Goal: Task Accomplishment & Management: Manage account settings

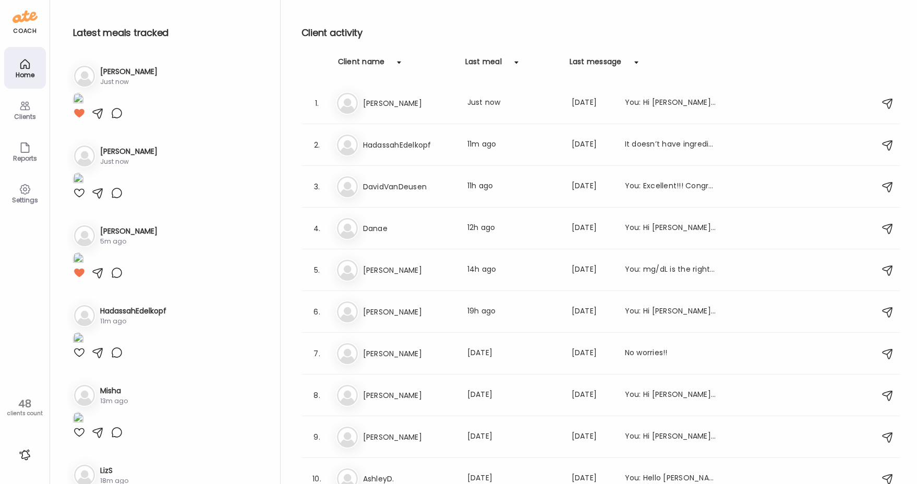
click at [289, 94] on div "Latest meals tracked 1. An [PERSON_NAME] Just now 2. Lu [PERSON_NAME] Just now …" at bounding box center [483, 244] width 833 height 489
click at [83, 107] on img at bounding box center [78, 100] width 10 height 14
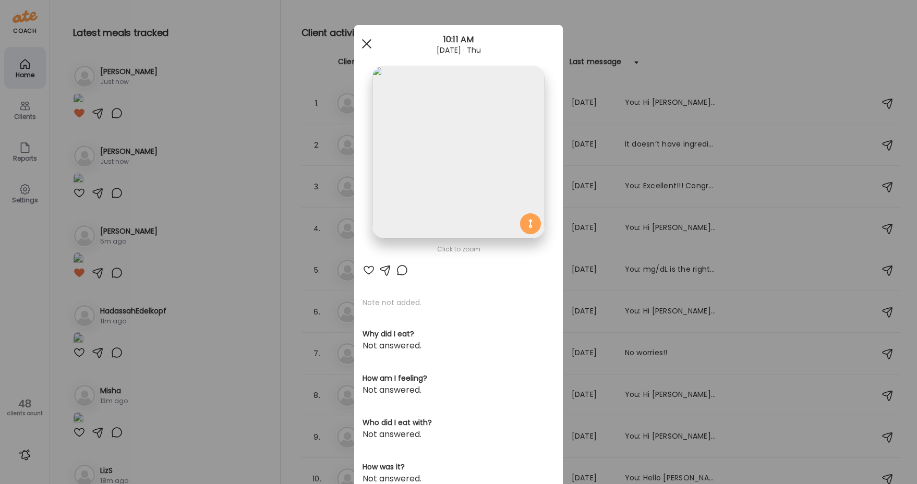
click at [358, 43] on div at bounding box center [366, 43] width 21 height 21
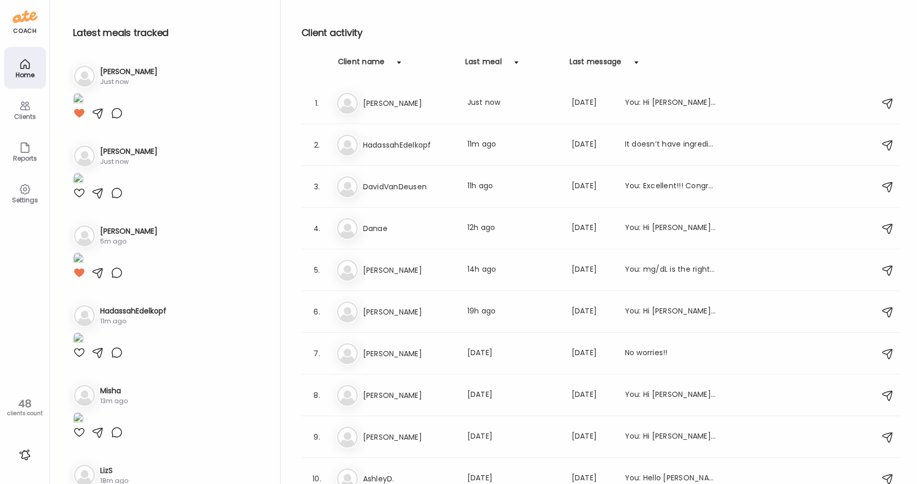
click at [80, 119] on div at bounding box center [79, 113] width 13 height 13
click at [265, 10] on div "Latest meals tracked 1. Me [PERSON_NAME] Just now 2. Li LindaB. 6m ago 3. To" at bounding box center [174, 244] width 214 height 489
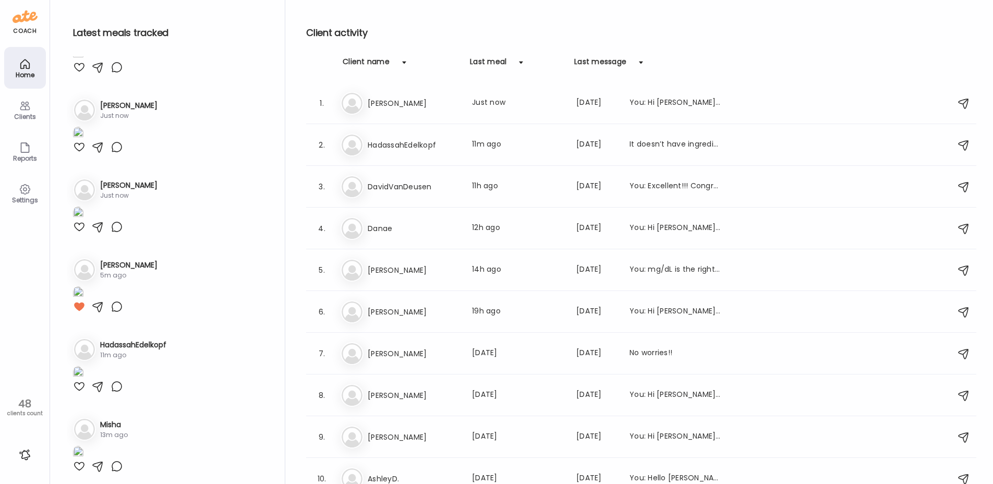
scroll to position [156, 0]
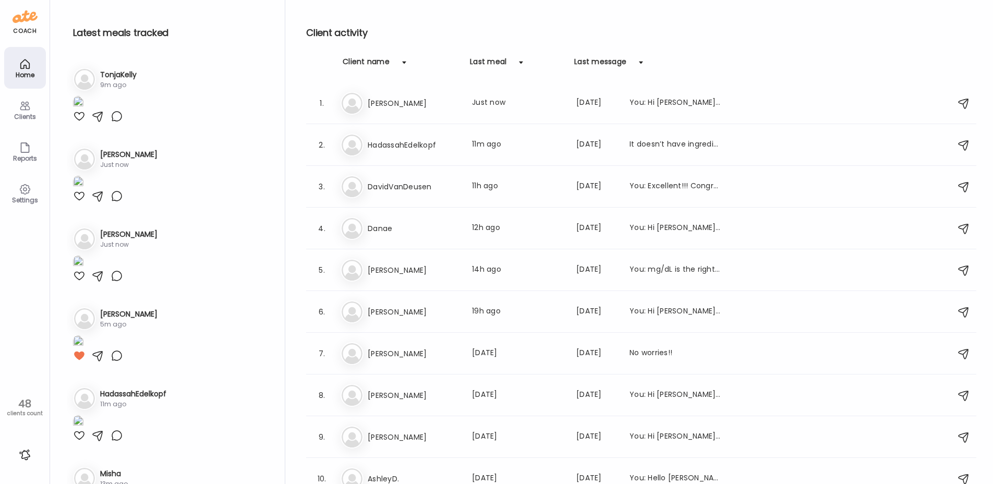
click at [649, 10] on div "Client activity Client name Last meal Last message 1. An [PERSON_NAME] Last mea…" at bounding box center [641, 244] width 670 height 489
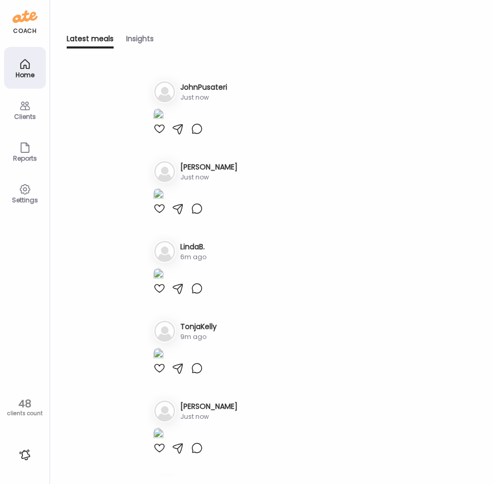
scroll to position [0, 0]
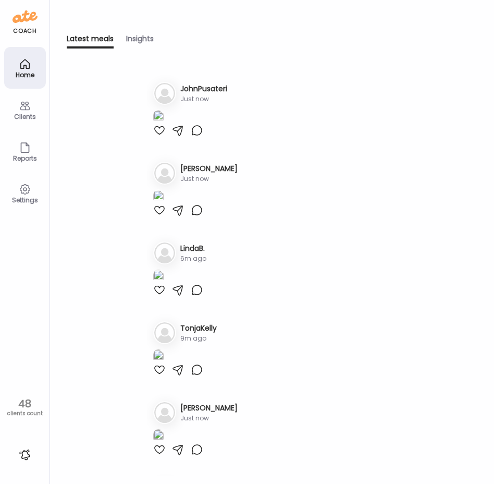
click at [22, 106] on icon at bounding box center [25, 106] width 10 height 9
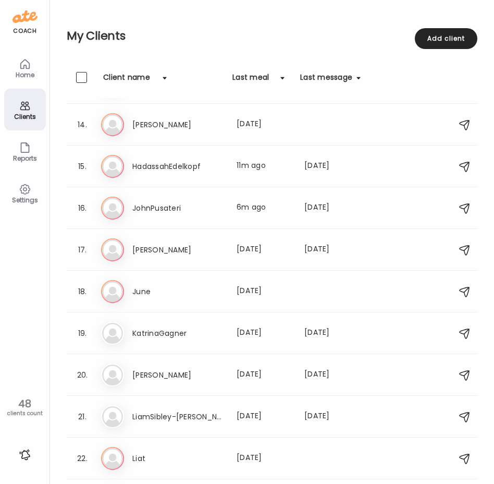
scroll to position [551, 0]
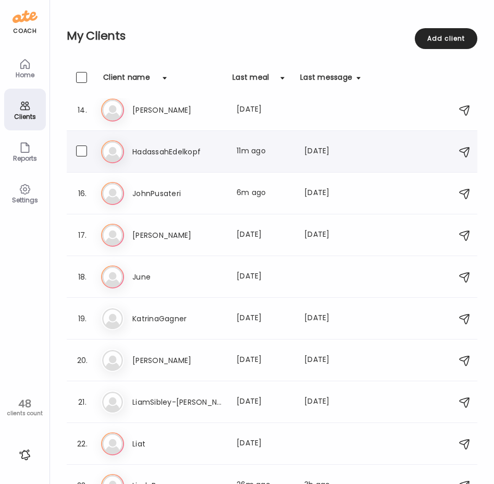
click at [182, 159] on div "Ha HadassahEdelkopf Last meal: 11m ago Last message: [DATE] It doesn’t have ing…" at bounding box center [273, 151] width 345 height 23
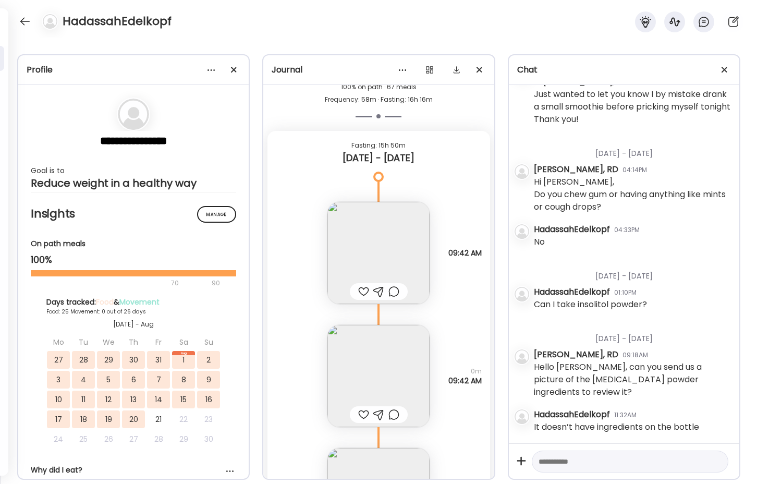
scroll to position [34078, 0]
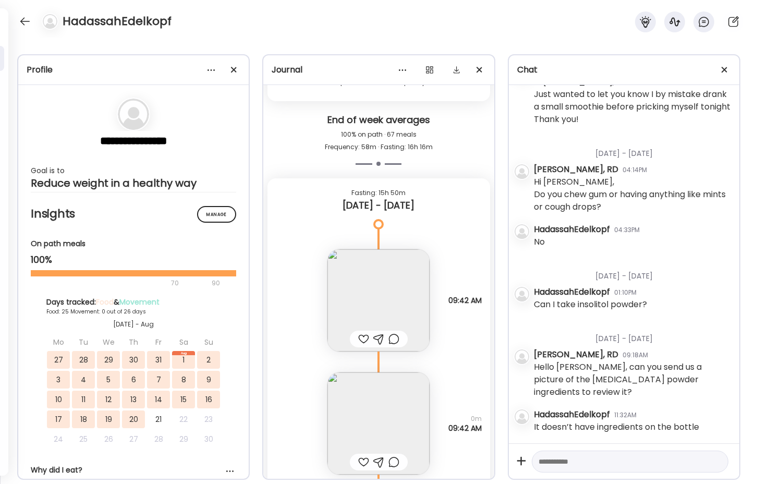
click at [378, 299] on img at bounding box center [378, 300] width 102 height 102
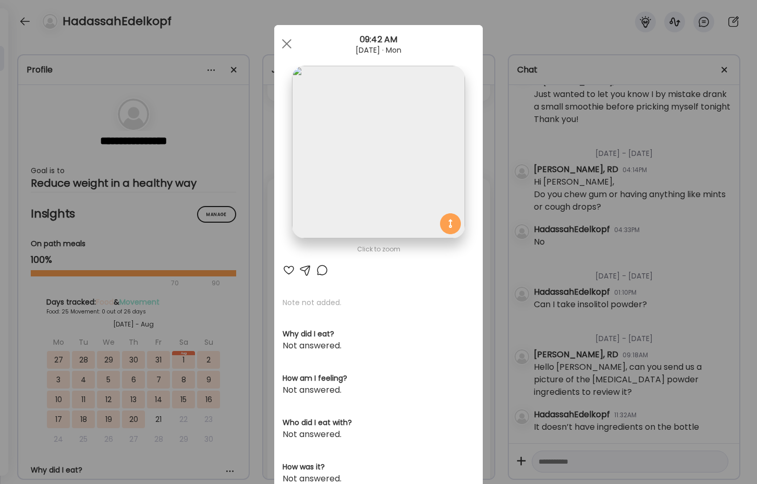
click at [249, 249] on div "Ate Coach Dashboard Wahoo! It’s official Take a moment to set up your Coach Pro…" at bounding box center [378, 242] width 757 height 484
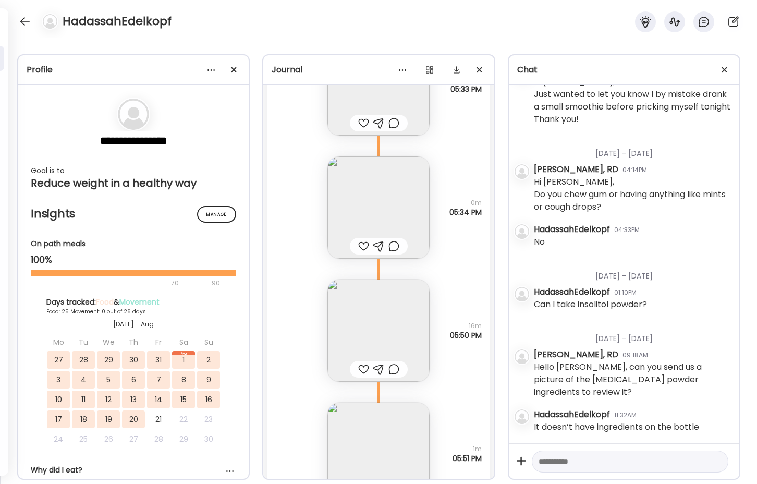
scroll to position [33557, 0]
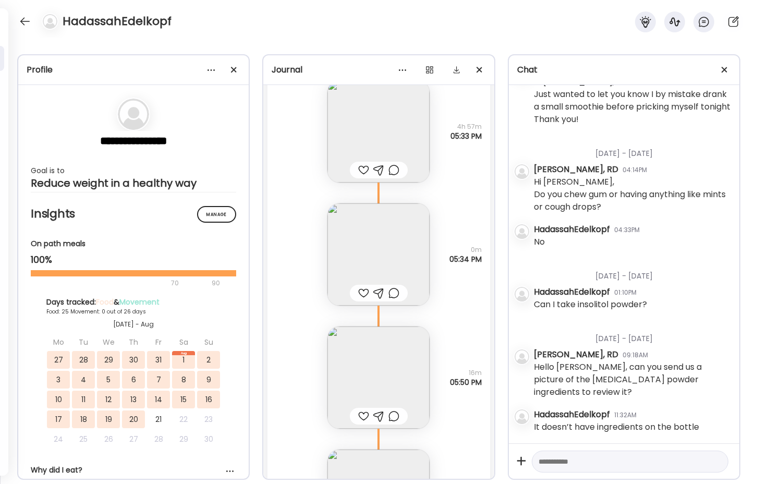
click at [373, 251] on img at bounding box center [378, 254] width 102 height 102
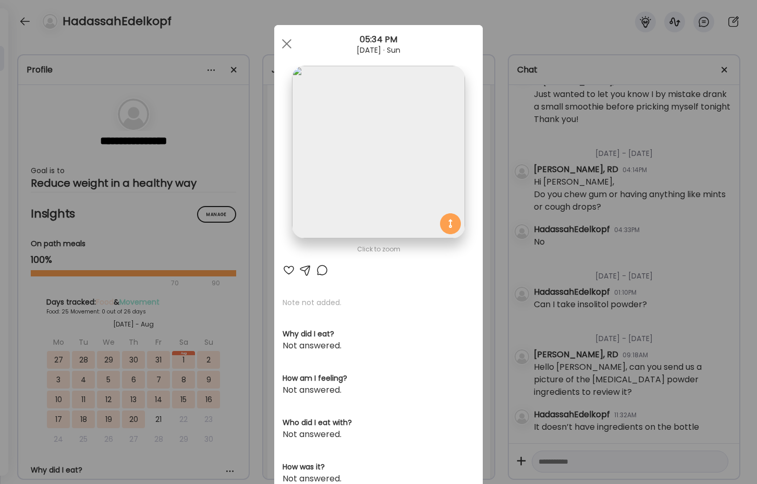
click at [246, 278] on div "Ate Coach Dashboard Wahoo! It’s official Take a moment to set up your Coach Pro…" at bounding box center [378, 242] width 757 height 484
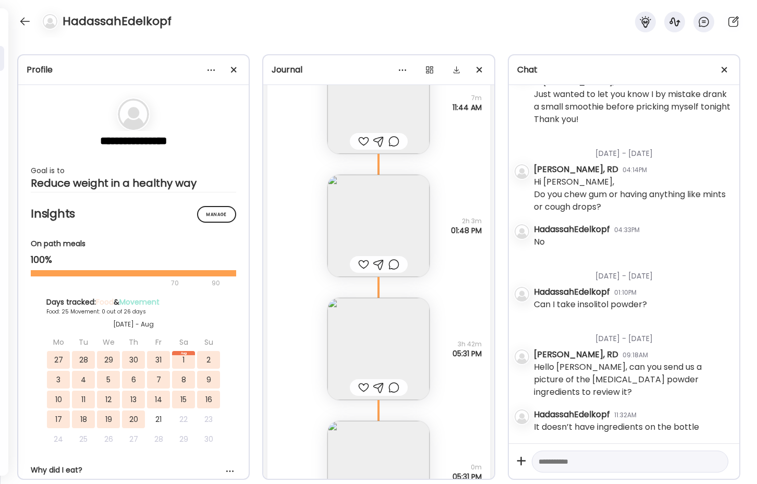
scroll to position [27247, 0]
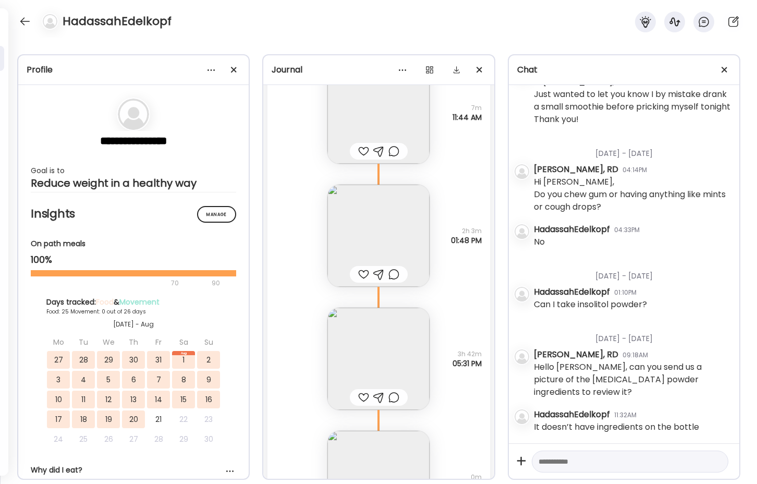
click at [376, 249] on img at bounding box center [378, 236] width 102 height 102
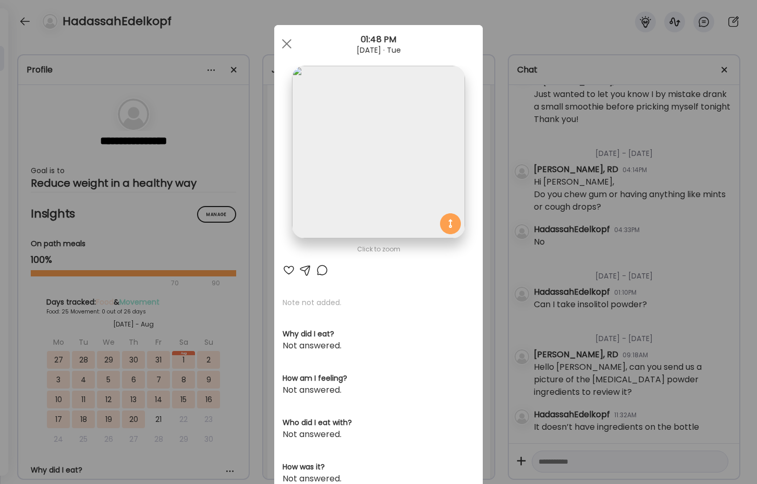
click at [259, 252] on div "Ate Coach Dashboard Wahoo! It’s official Take a moment to set up your Coach Pro…" at bounding box center [378, 242] width 757 height 484
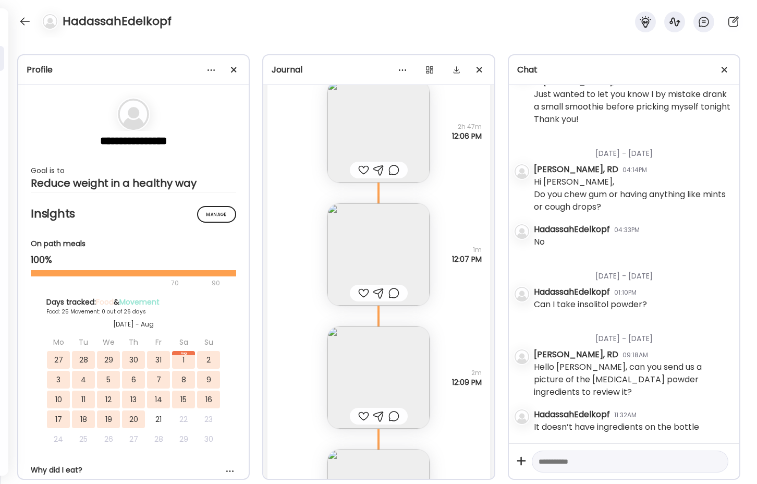
scroll to position [24171, 0]
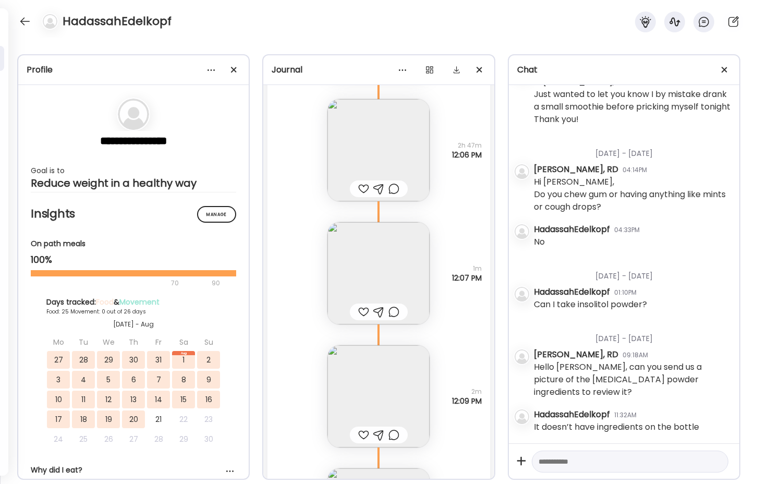
click at [353, 248] on img at bounding box center [378, 273] width 102 height 102
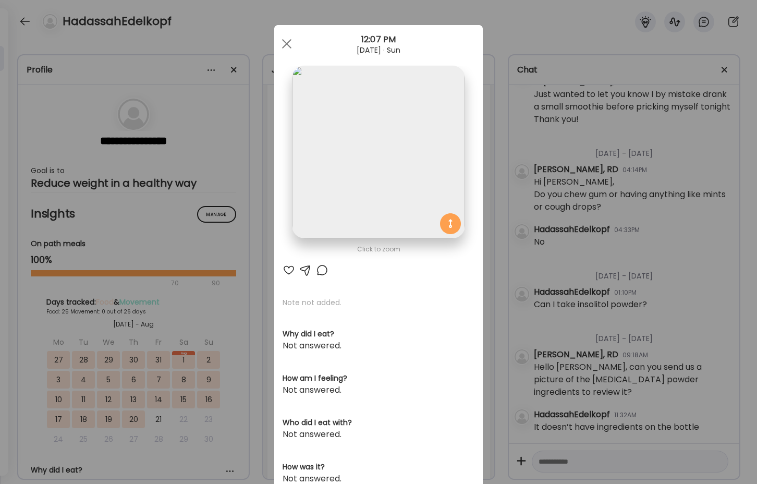
click at [260, 293] on div "Ate Coach Dashboard Wahoo! It’s official Take a moment to set up your Coach Pro…" at bounding box center [378, 242] width 757 height 484
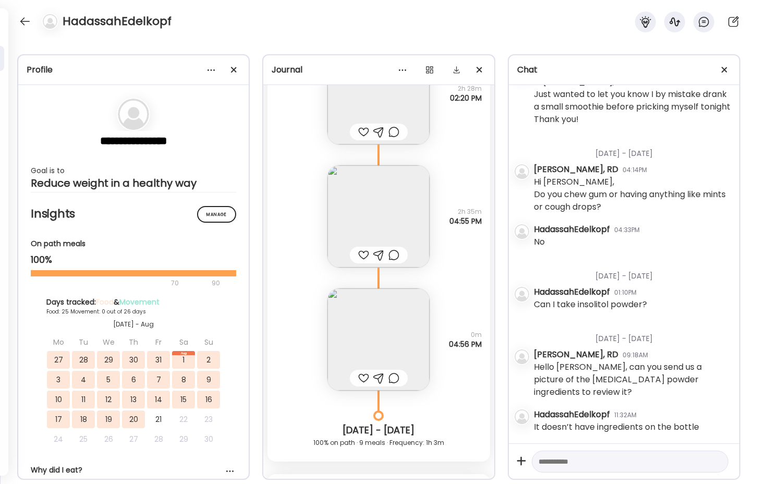
scroll to position [21720, 0]
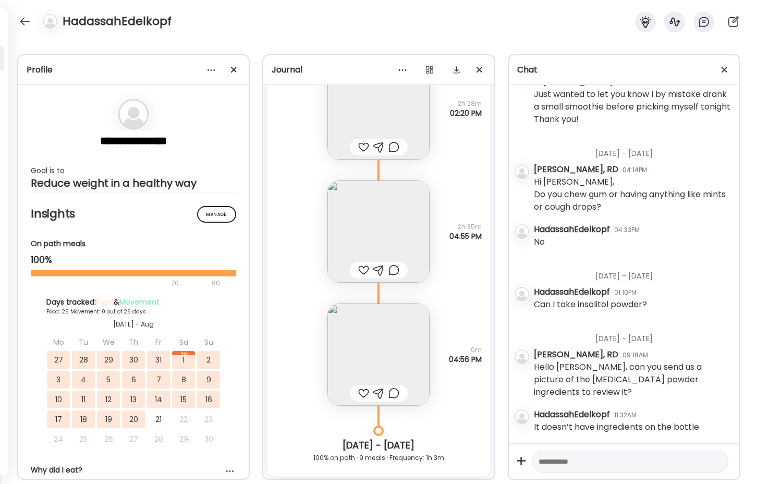
click at [392, 345] on img at bounding box center [378, 354] width 102 height 102
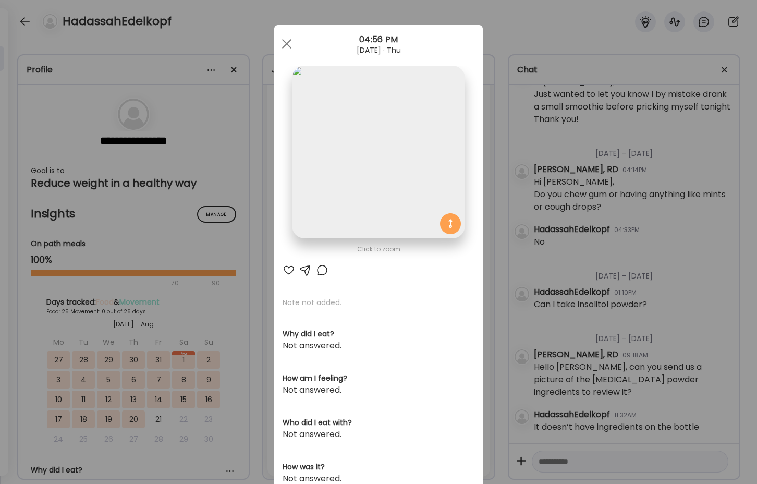
click at [374, 188] on img at bounding box center [378, 152] width 173 height 173
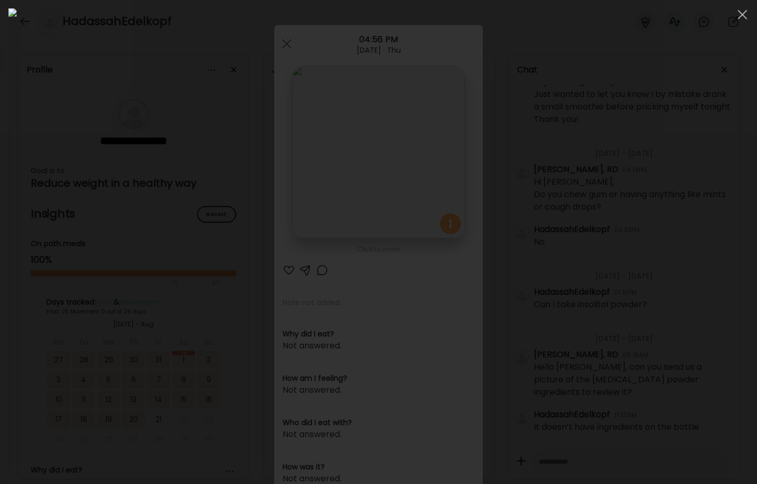
click at [630, 231] on div at bounding box center [378, 241] width 740 height 467
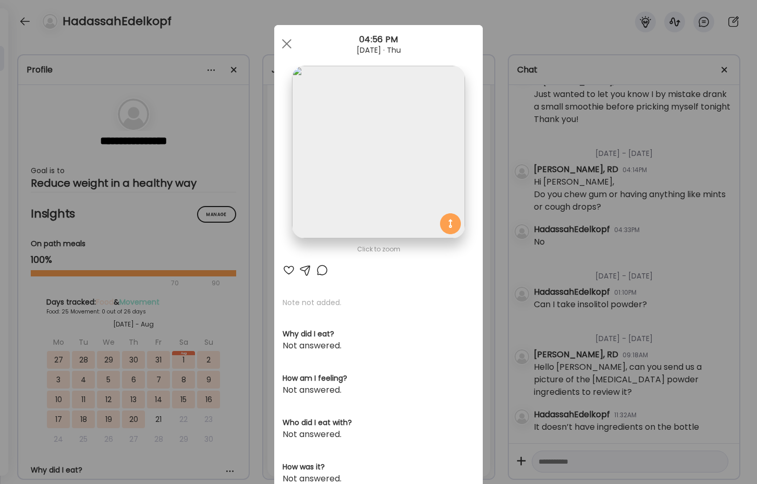
click at [492, 269] on div "Ate Coach Dashboard Wahoo! It’s official Take a moment to set up your Coach Pro…" at bounding box center [378, 242] width 757 height 484
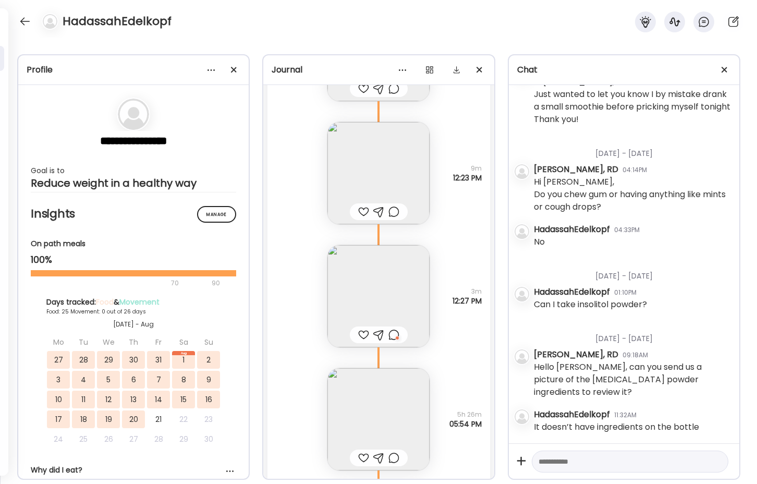
scroll to position [37155, 0]
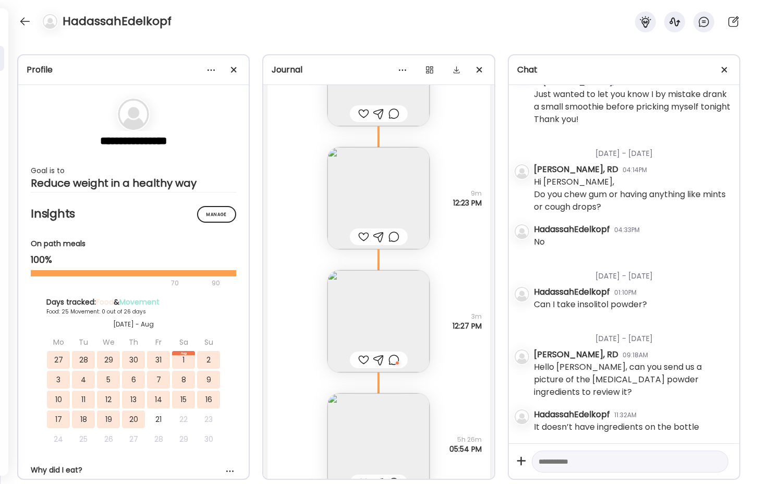
click at [388, 359] on div at bounding box center [393, 360] width 11 height 13
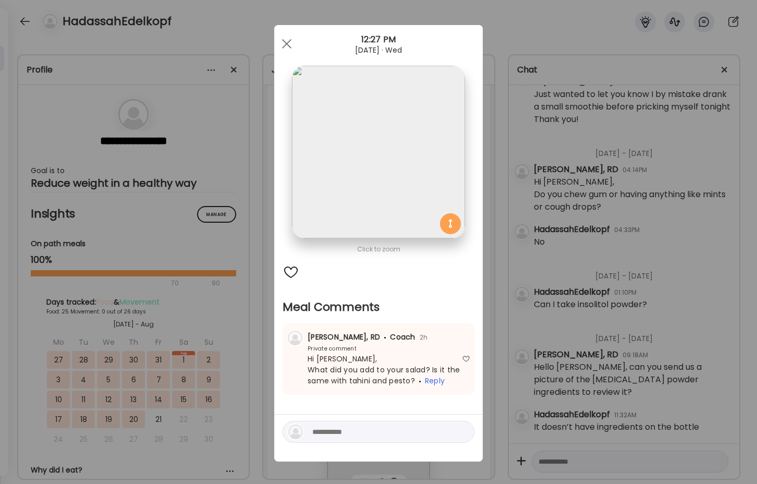
click at [265, 372] on div "Ate Coach Dashboard Wahoo! It’s official Take a moment to set up your Coach Pro…" at bounding box center [378, 242] width 757 height 484
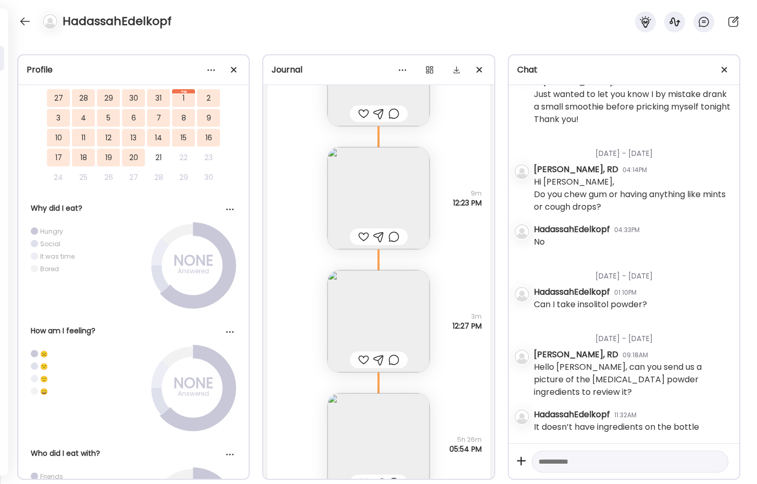
scroll to position [313, 0]
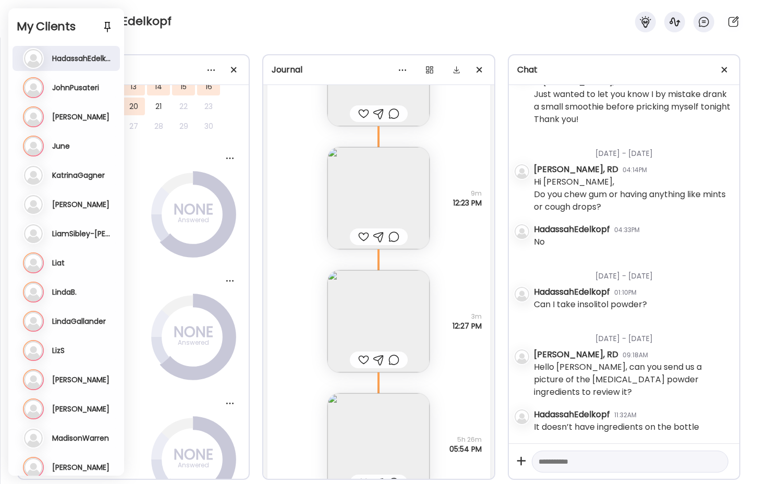
click at [226, 23] on div "HadassahEdelkopf" at bounding box center [378, 19] width 757 height 38
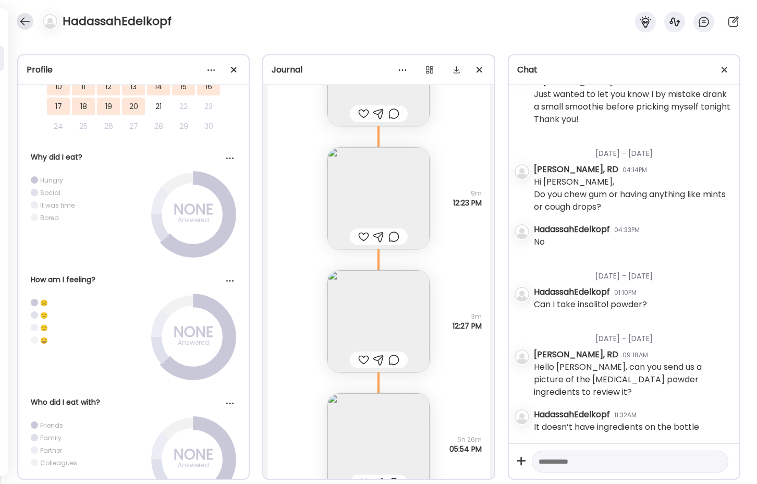
click at [23, 28] on div at bounding box center [25, 21] width 17 height 17
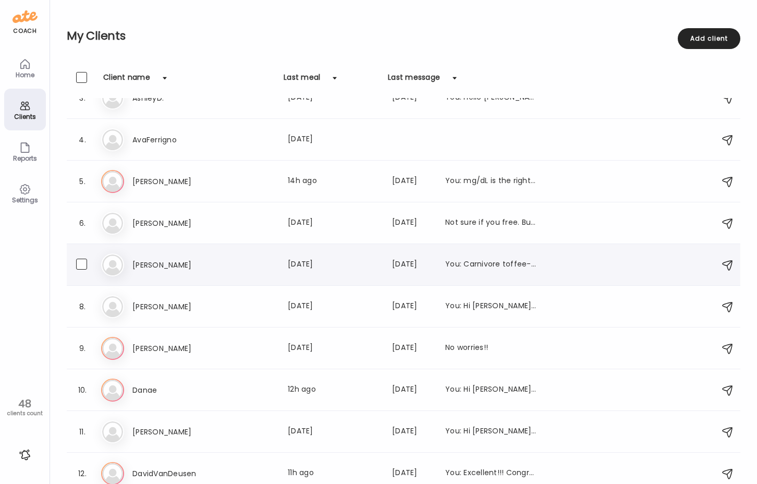
scroll to position [0, 0]
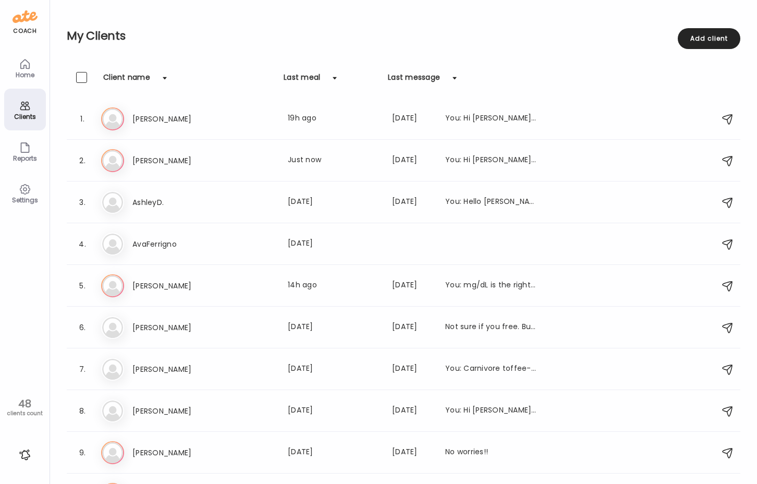
click at [22, 70] on icon at bounding box center [25, 64] width 13 height 13
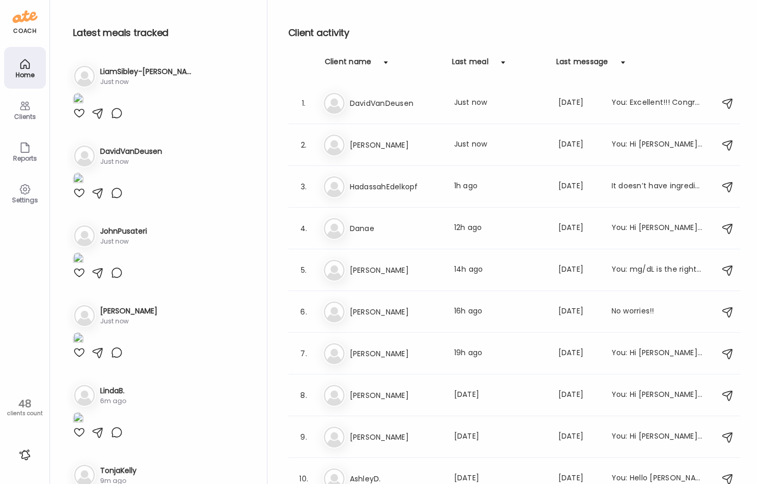
click at [83, 107] on img at bounding box center [78, 100] width 10 height 14
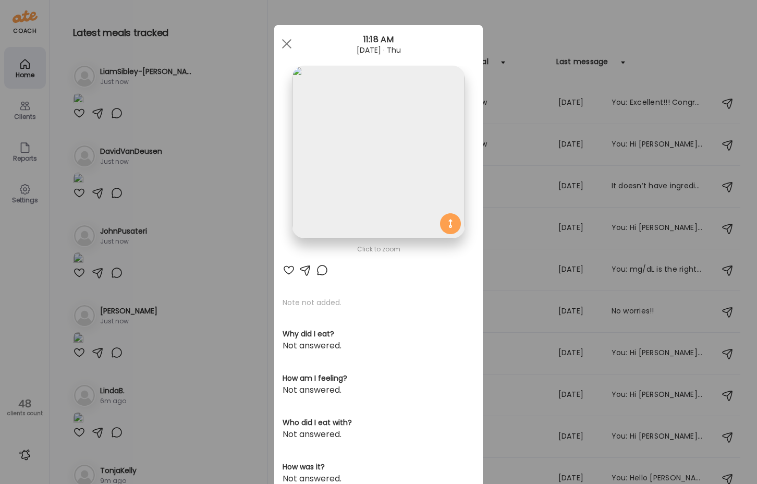
click at [367, 128] on img at bounding box center [378, 152] width 173 height 173
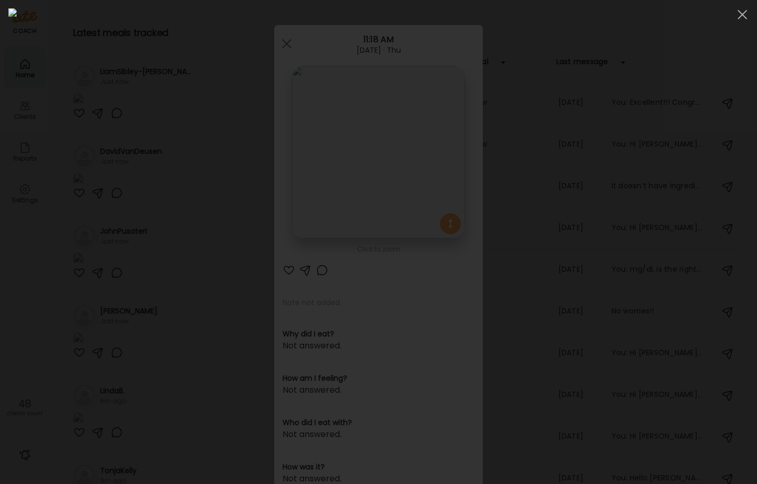
click at [125, 287] on div at bounding box center [378, 241] width 740 height 467
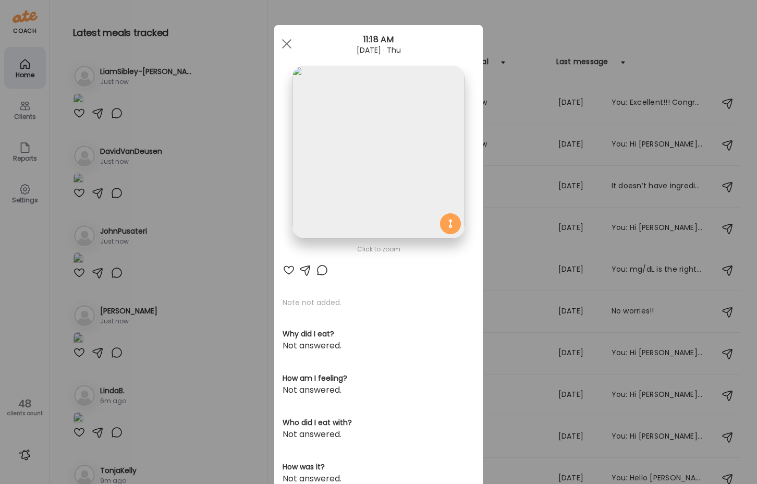
click at [184, 296] on div "Ate Coach Dashboard Wahoo! It’s official Take a moment to set up your Coach Pro…" at bounding box center [378, 242] width 757 height 484
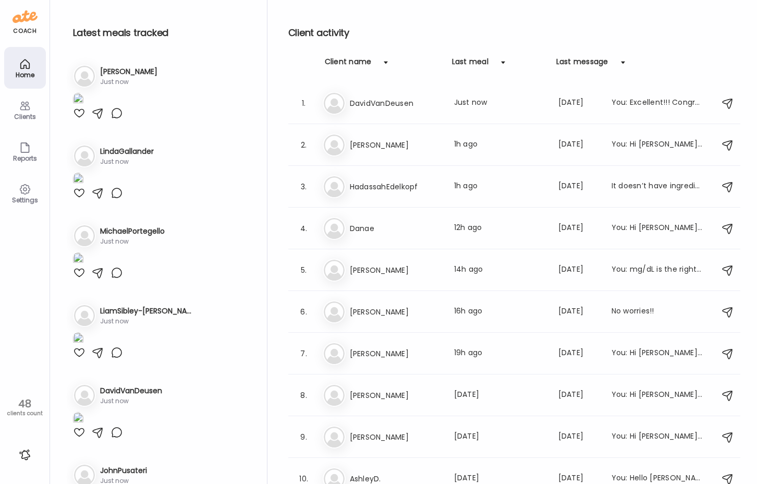
click at [83, 107] on img at bounding box center [78, 100] width 10 height 14
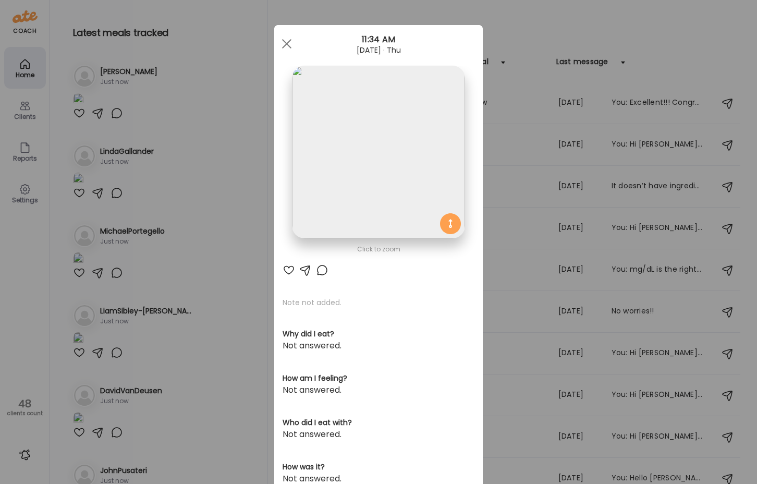
click at [337, 153] on img at bounding box center [378, 152] width 173 height 173
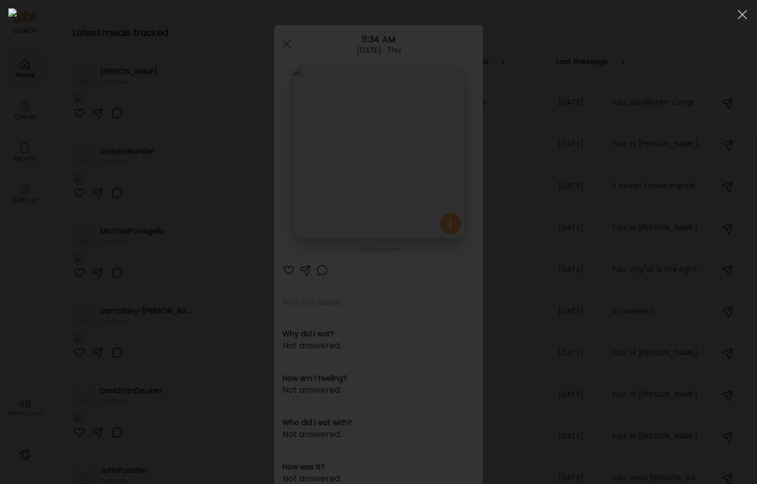
click at [95, 257] on div at bounding box center [378, 241] width 740 height 467
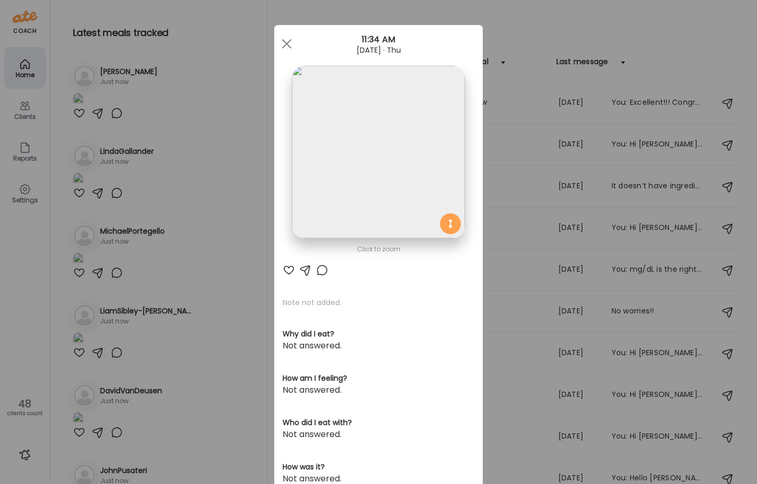
click at [199, 257] on div "Ate Coach Dashboard Wahoo! It’s official Take a moment to set up your Coach Pro…" at bounding box center [378, 242] width 757 height 484
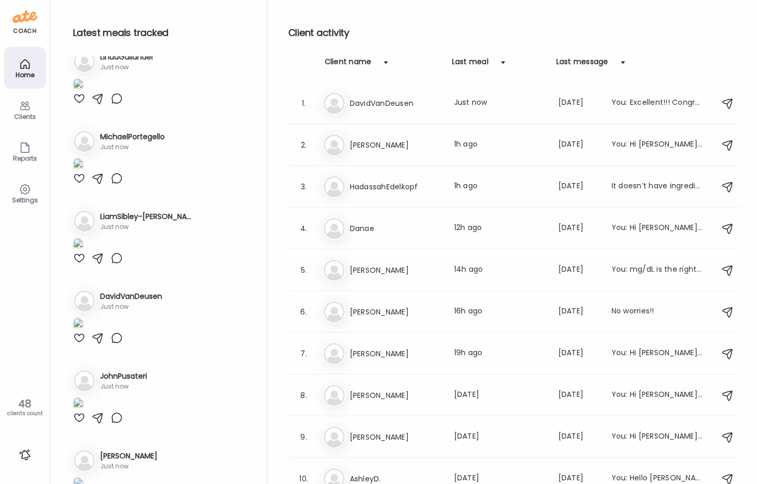
scroll to position [104, 0]
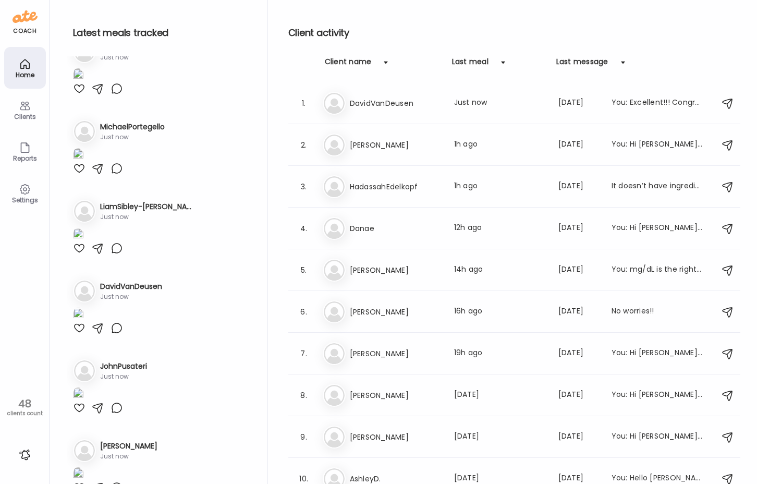
click at [83, 82] on img at bounding box center [78, 75] width 10 height 14
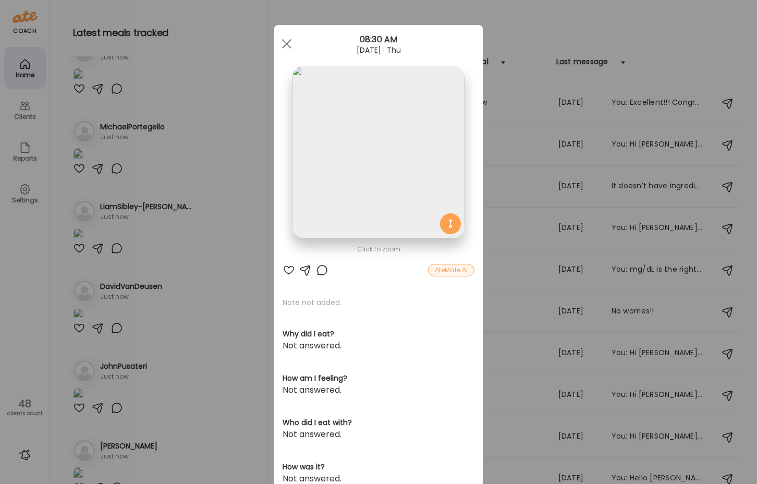
click at [202, 195] on div "Ate Coach Dashboard Wahoo! It’s official Take a moment to set up your Coach Pro…" at bounding box center [378, 242] width 757 height 484
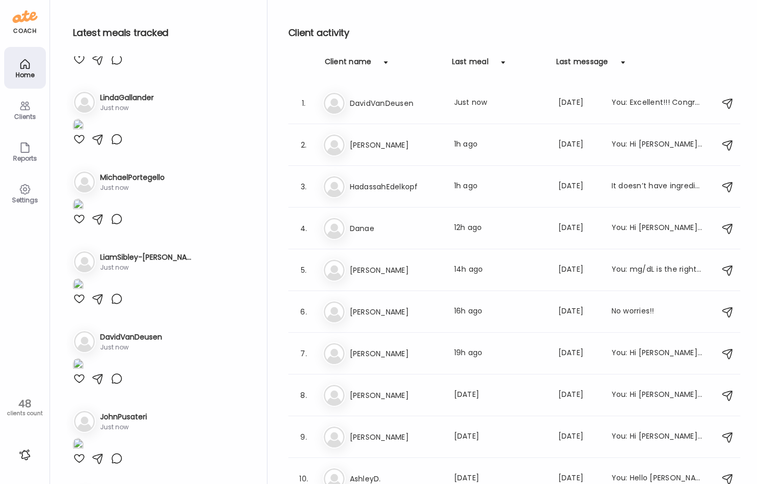
scroll to position [0, 0]
